Goal: Information Seeking & Learning: Learn about a topic

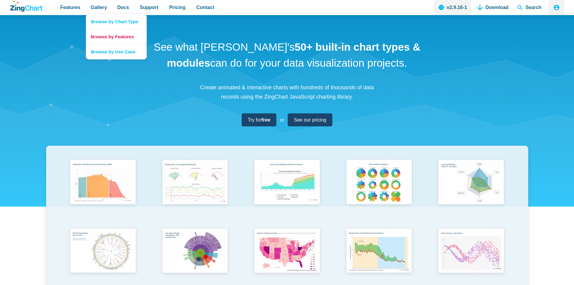
click at [98, 36] on link "Browse by Features" at bounding box center [116, 36] width 60 height 15
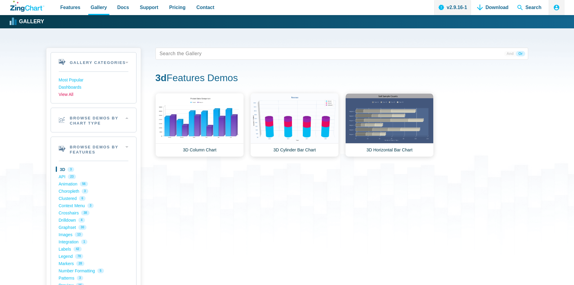
click at [72, 95] on link "View All" at bounding box center [94, 94] width 70 height 7
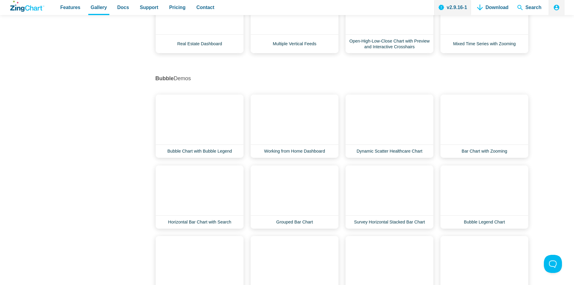
scroll to position [603, 0]
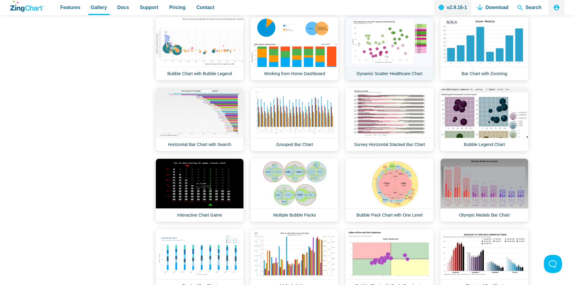
click at [388, 46] on link "Dynamic Scatter Healthcare Chart" at bounding box center [389, 49] width 88 height 64
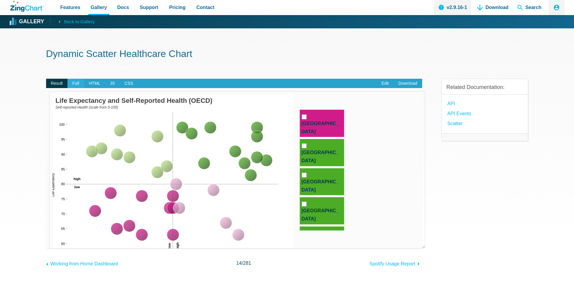
click at [76, 83] on span "Full" at bounding box center [76, 84] width 17 height 10
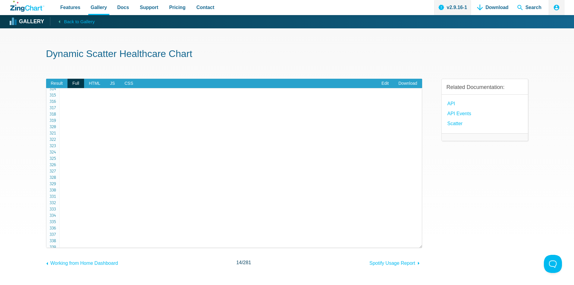
scroll to position [1986, 0]
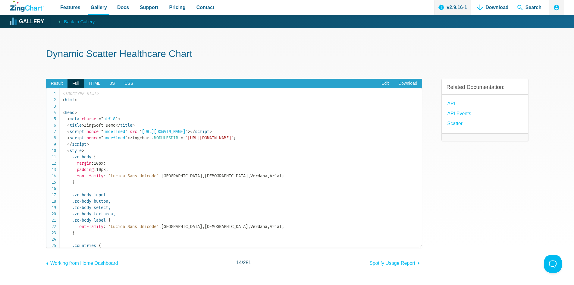
scroll to position [1986, 0]
